Goal: Navigation & Orientation: Find specific page/section

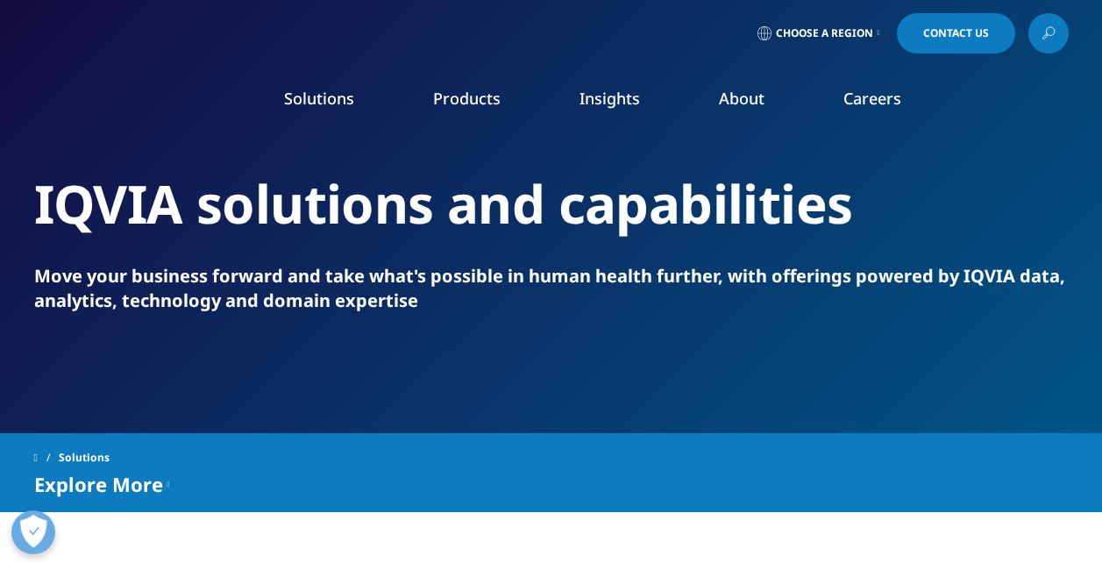
click at [863, 100] on link "Careers" at bounding box center [872, 98] width 58 height 21
click at [399, 251] on link "Technology & Analytics" at bounding box center [418, 252] width 244 height 19
